Goal: Task Accomplishment & Management: Use online tool/utility

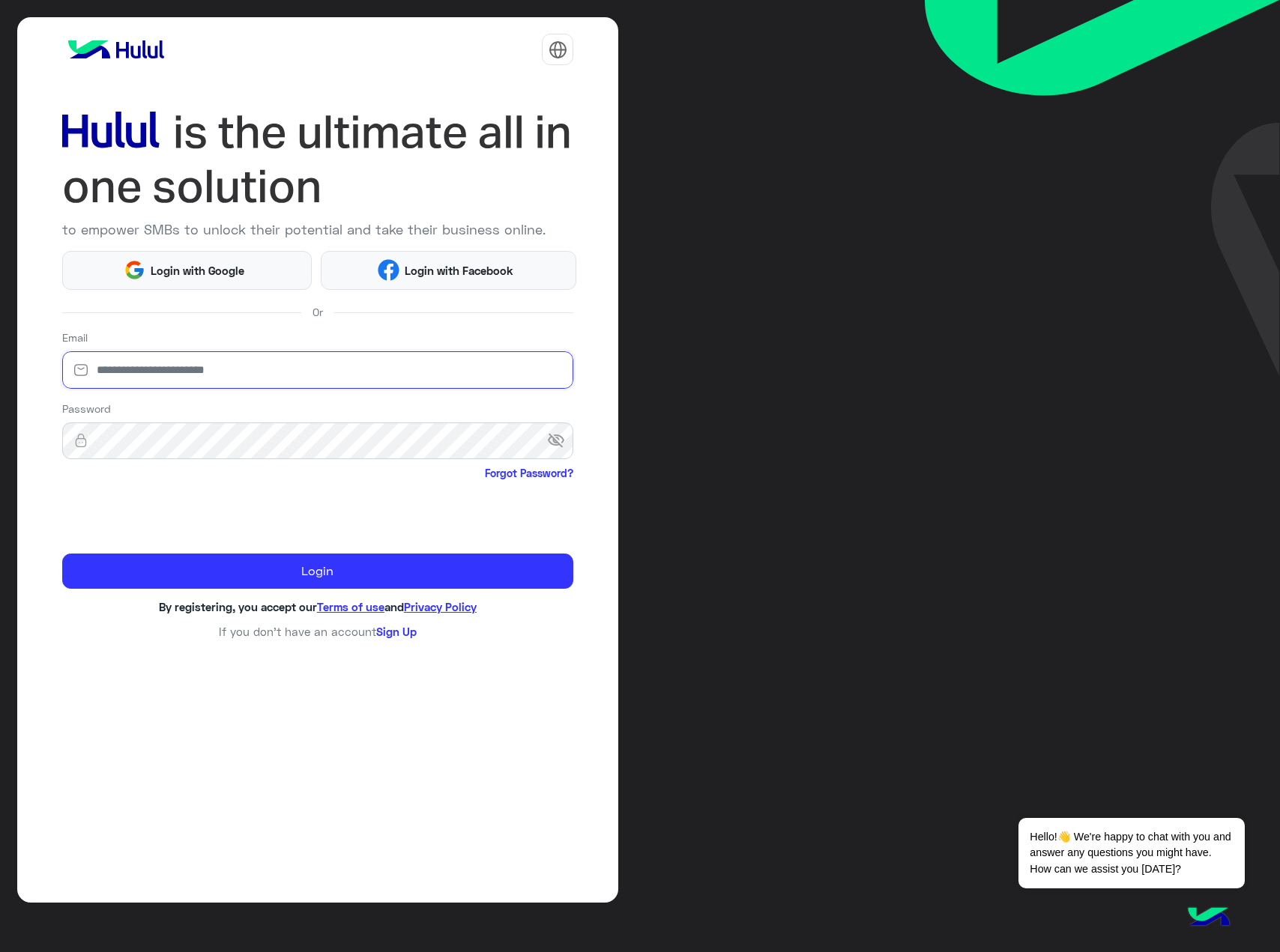
type input "**********"
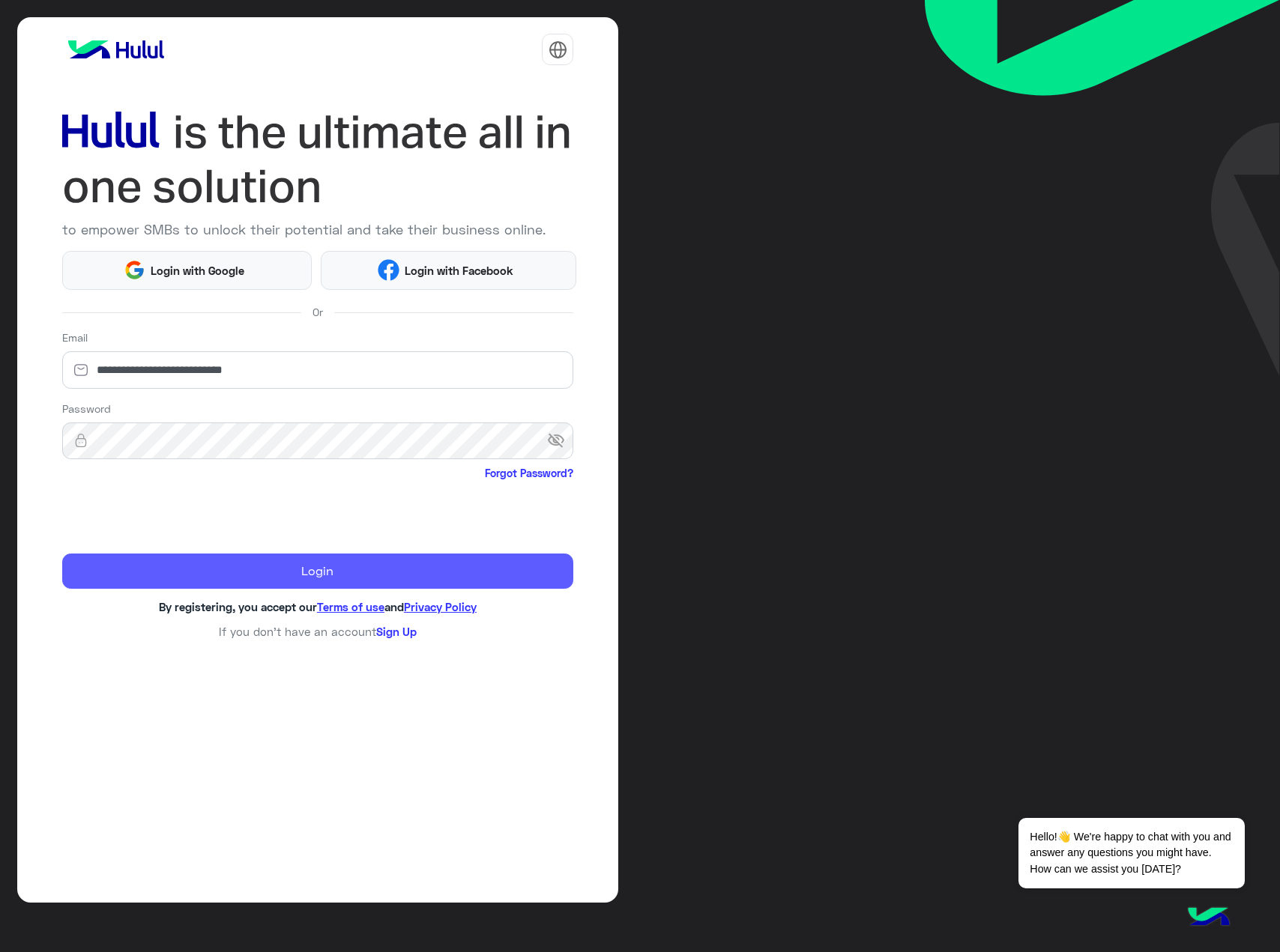
click at [219, 568] on button "Login" at bounding box center [317, 572] width 512 height 36
